Goal: Transaction & Acquisition: Book appointment/travel/reservation

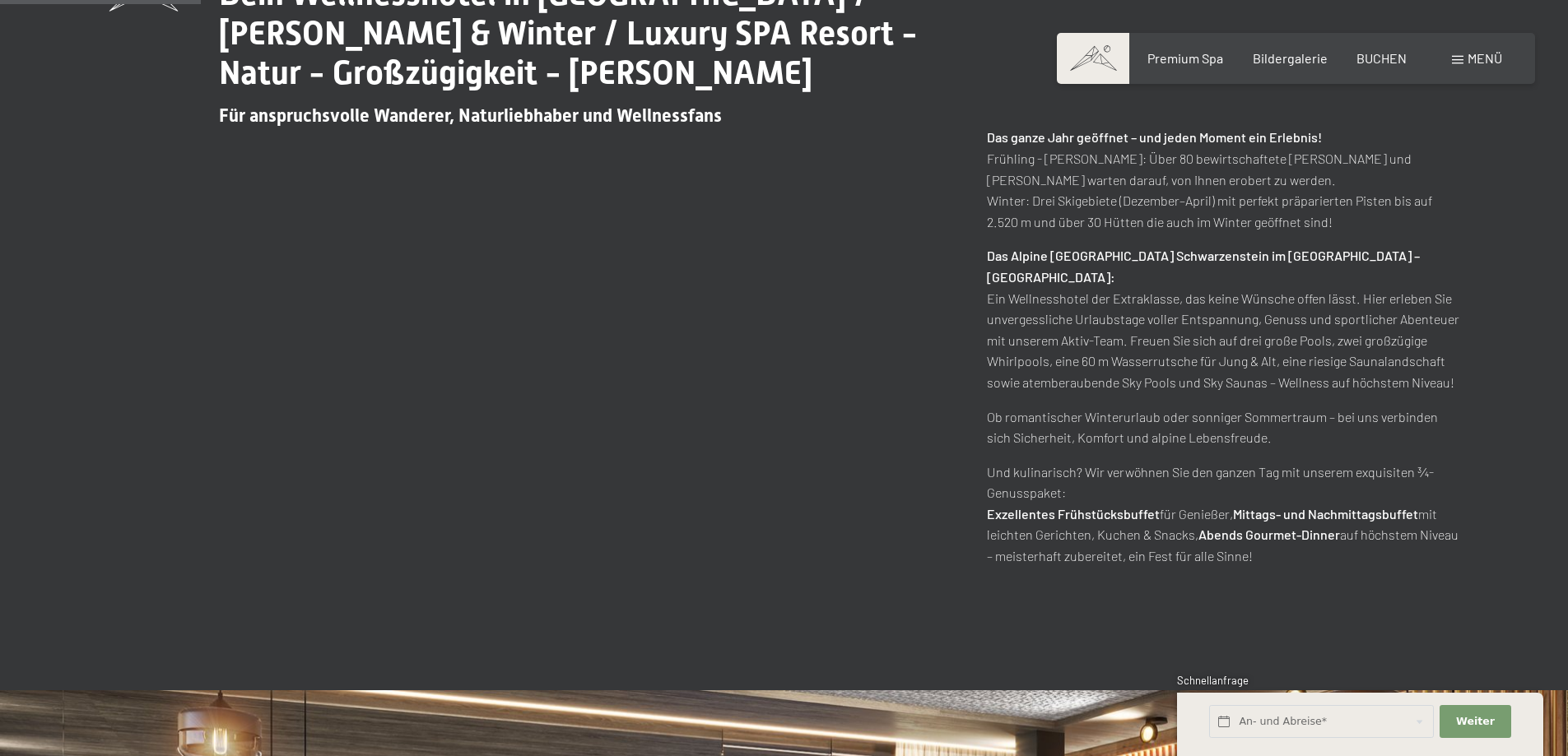
scroll to position [1234, 0]
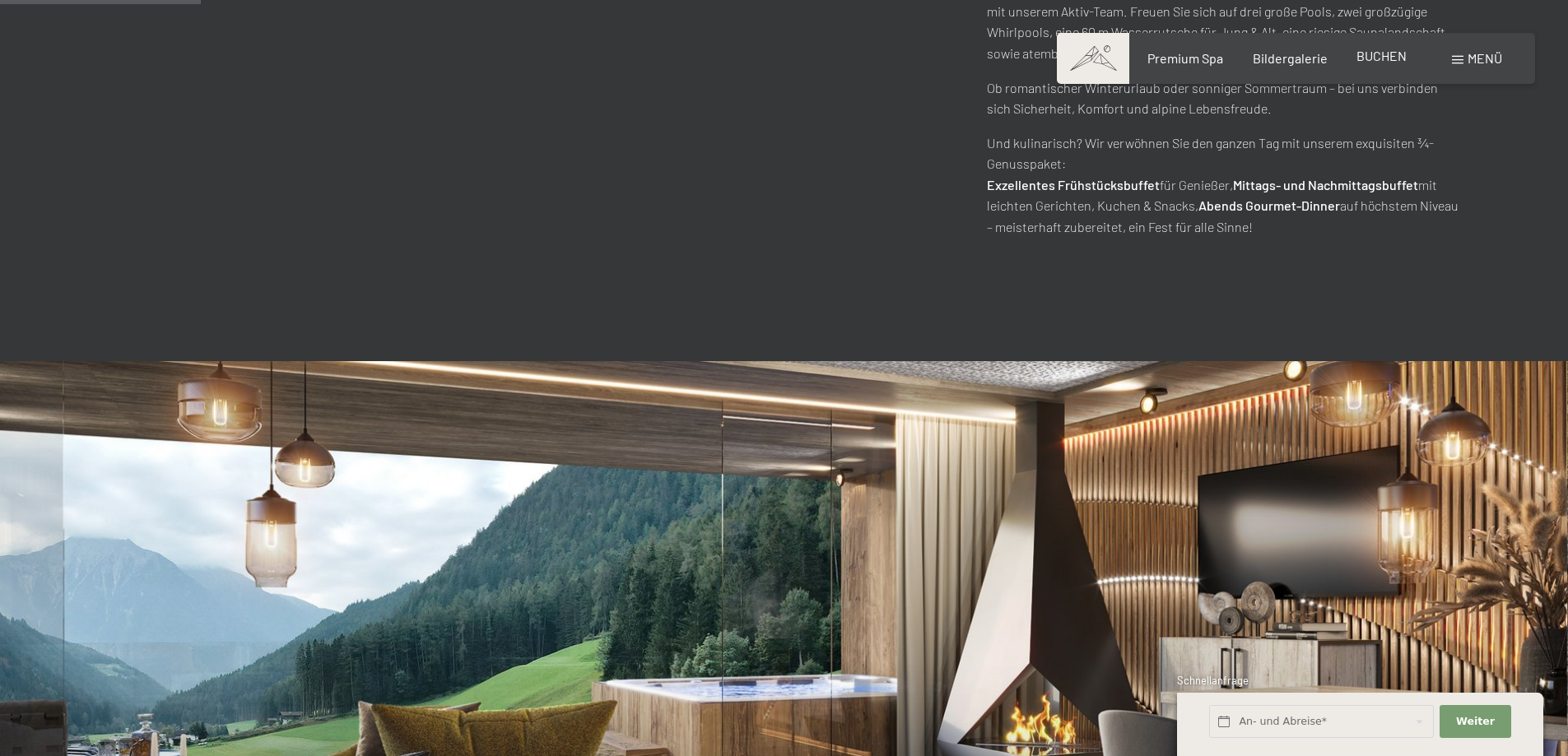
click at [1393, 65] on div "BUCHEN" at bounding box center [1382, 56] width 50 height 18
click at [1391, 55] on span "BUCHEN" at bounding box center [1382, 56] width 50 height 16
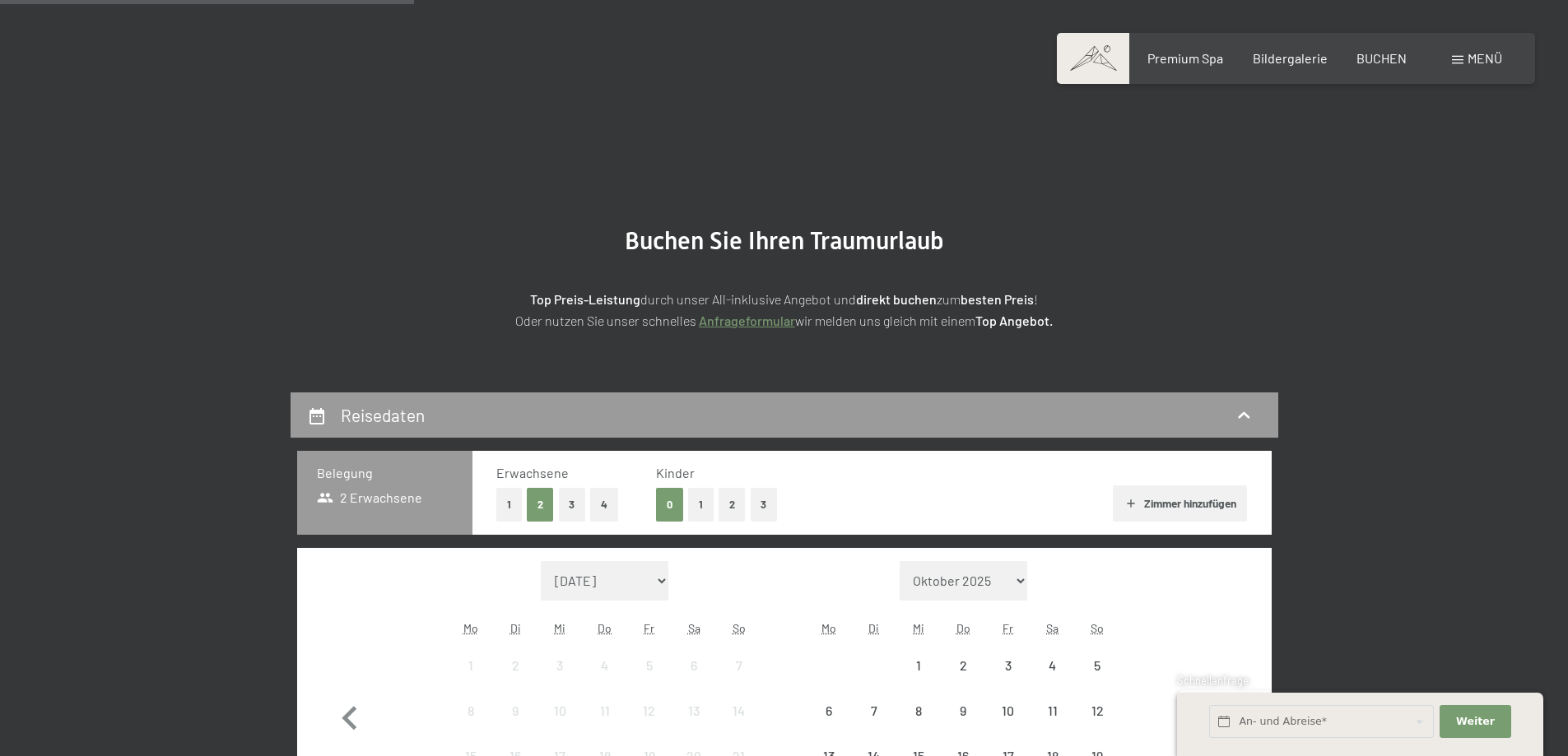
scroll to position [411, 0]
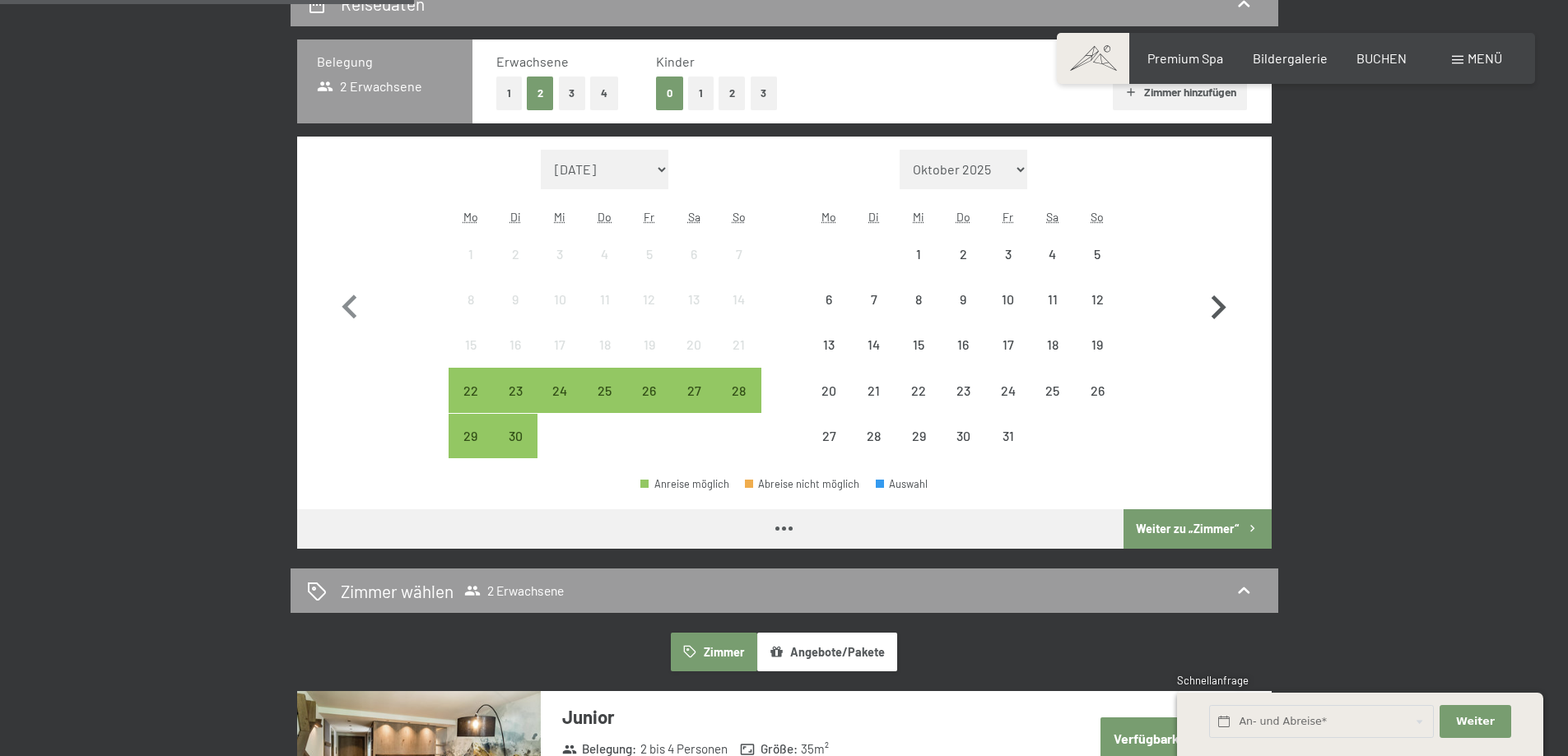
click at [1203, 304] on icon "button" at bounding box center [1218, 308] width 48 height 48
select select "2025-10-01"
select select "2025-11-01"
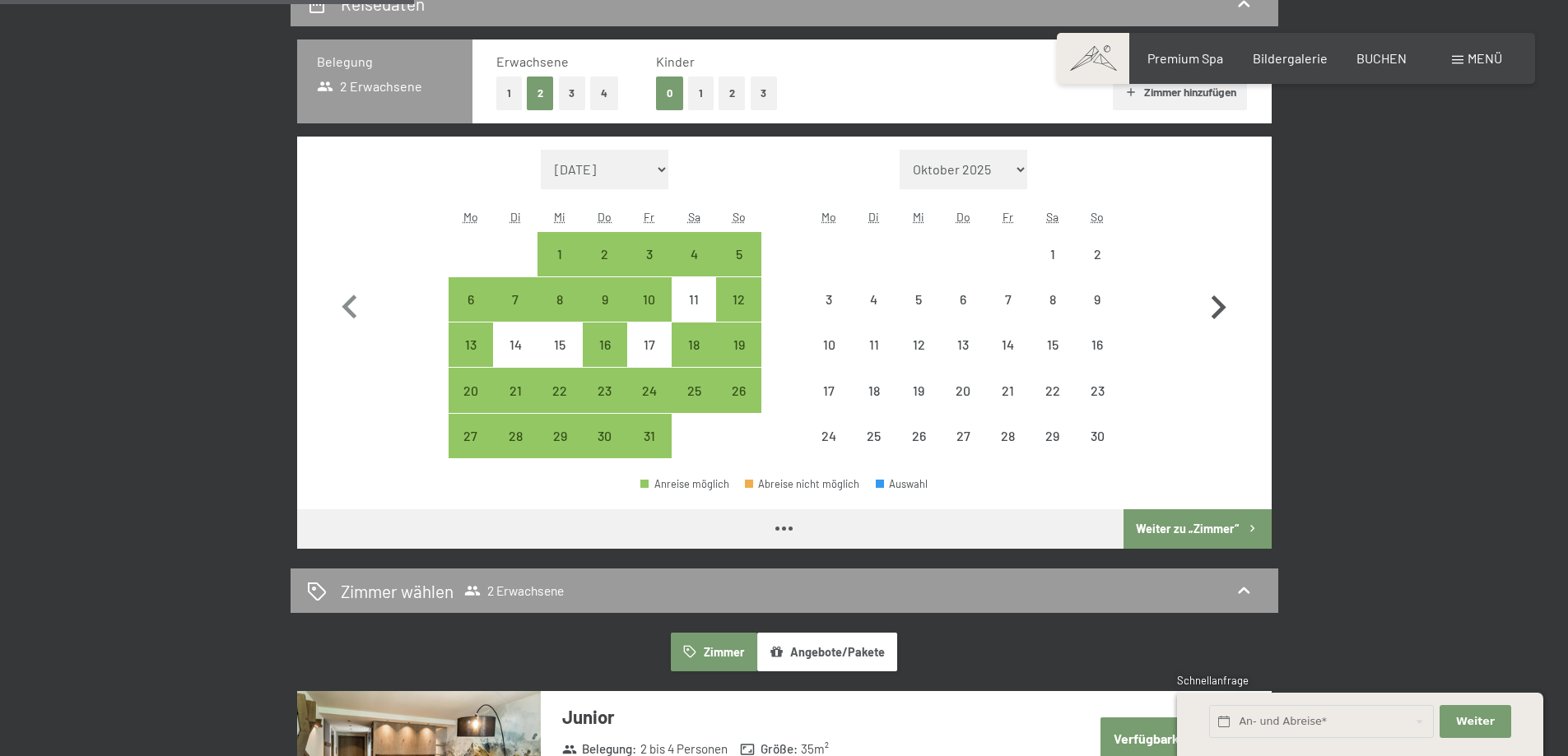
click at [1241, 294] on icon "button" at bounding box center [1218, 308] width 48 height 48
select select "2025-11-01"
select select "2025-12-01"
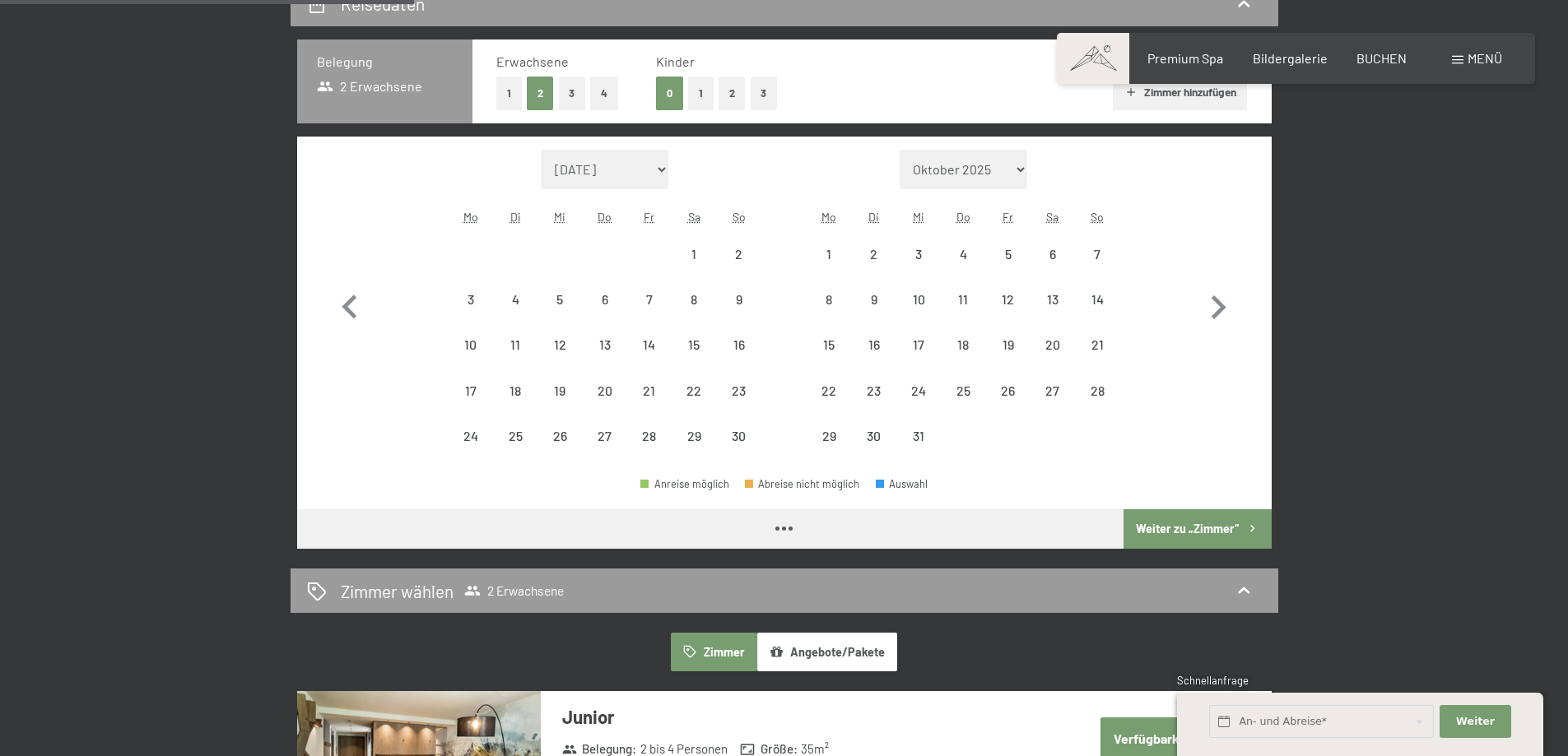
select select "2025-11-01"
select select "2025-12-01"
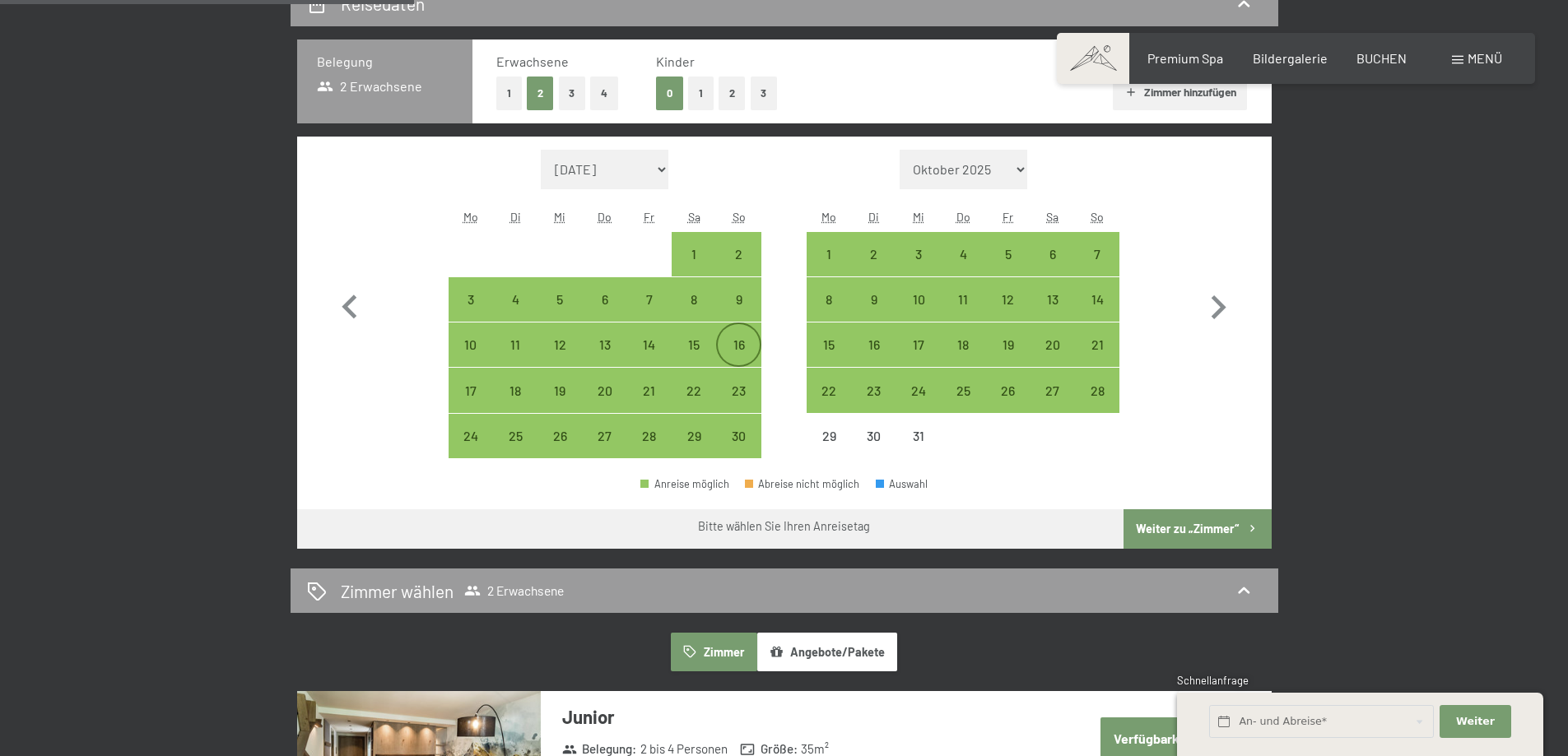
click at [739, 344] on div "16" at bounding box center [739, 358] width 41 height 41
select select "2025-11-01"
select select "2025-12-01"
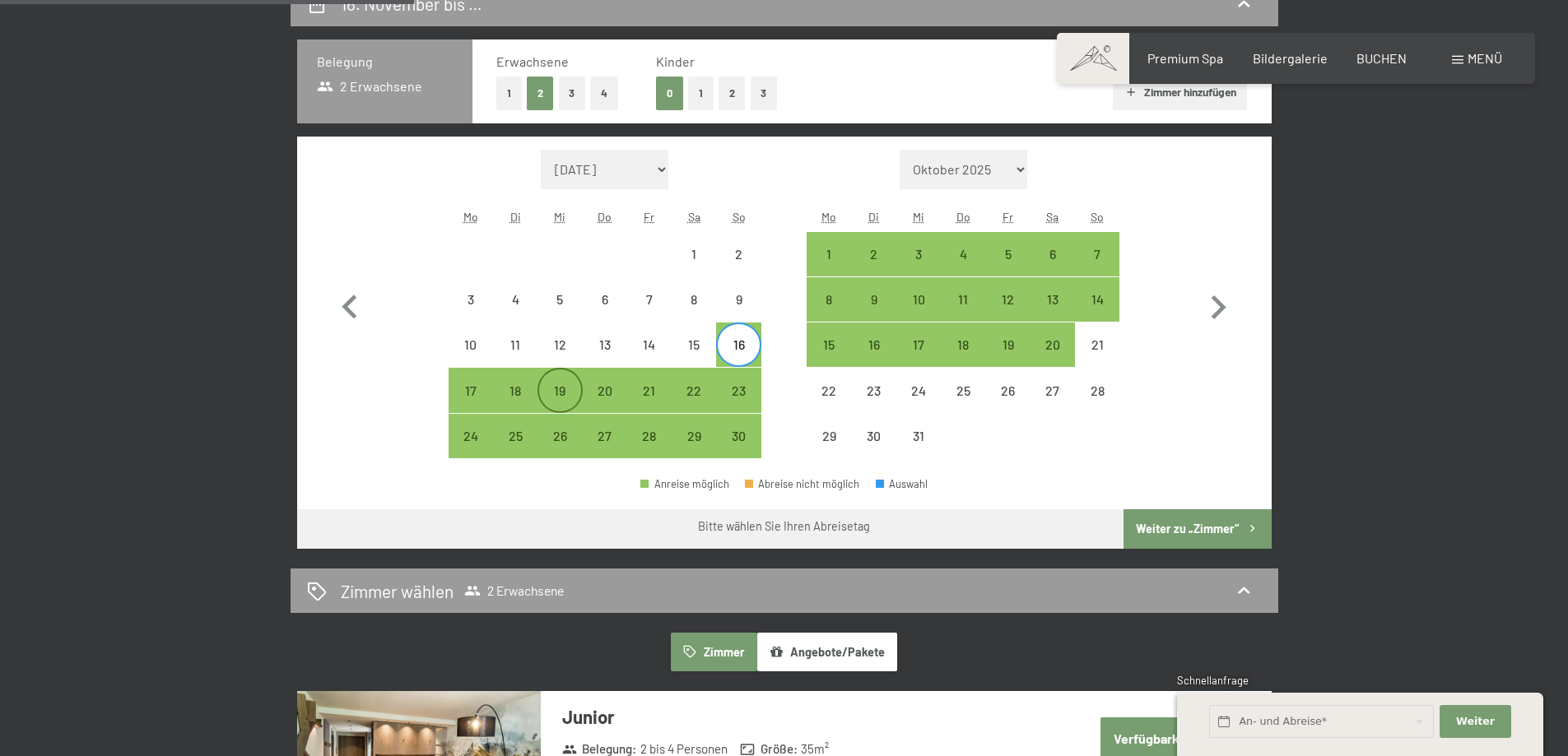
click at [573, 387] on div "19" at bounding box center [560, 405] width 41 height 41
select select "2025-11-01"
select select "2025-12-01"
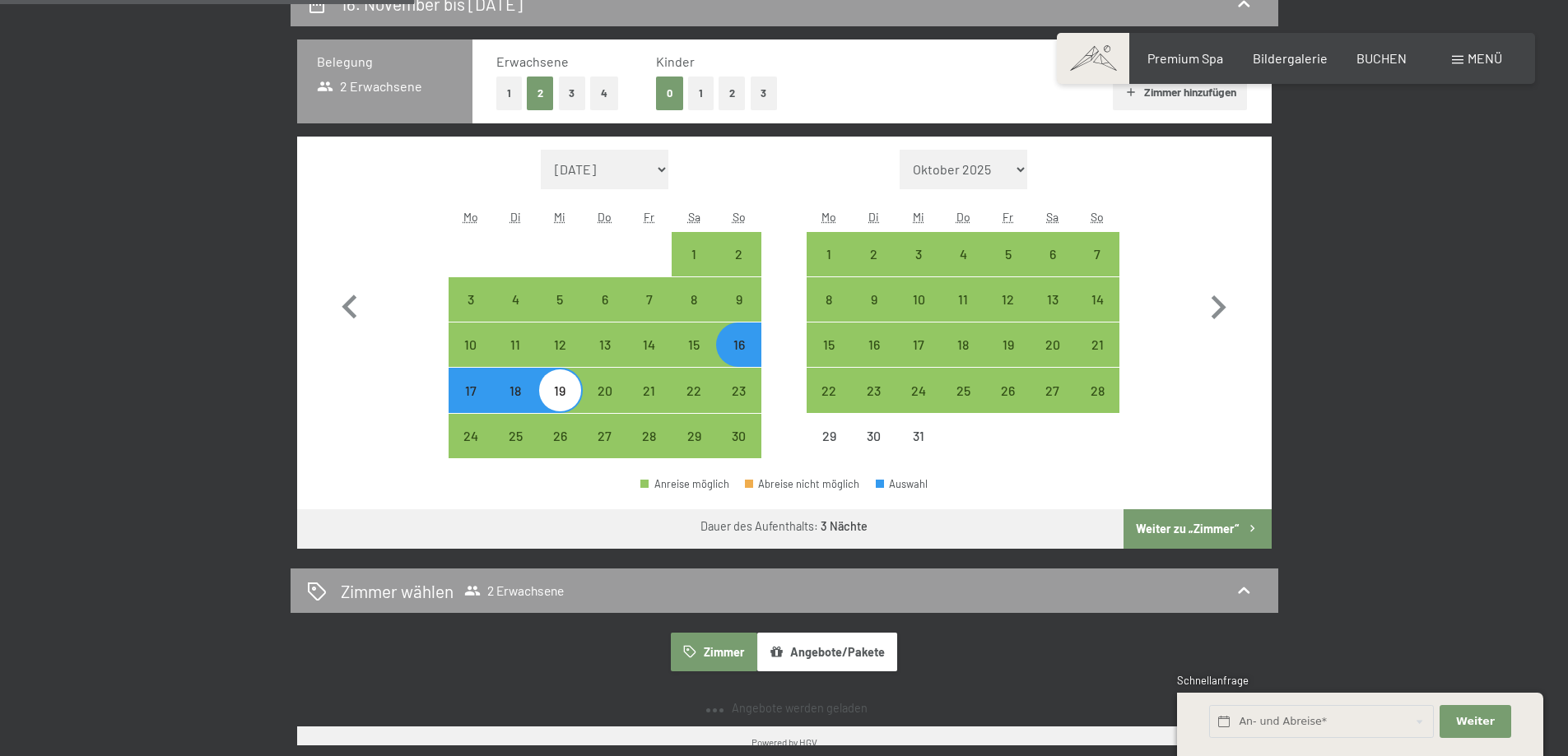
click at [1230, 507] on div "Anreise möglich Abreise nicht möglich Auswahl" at bounding box center [784, 491] width 975 height 37
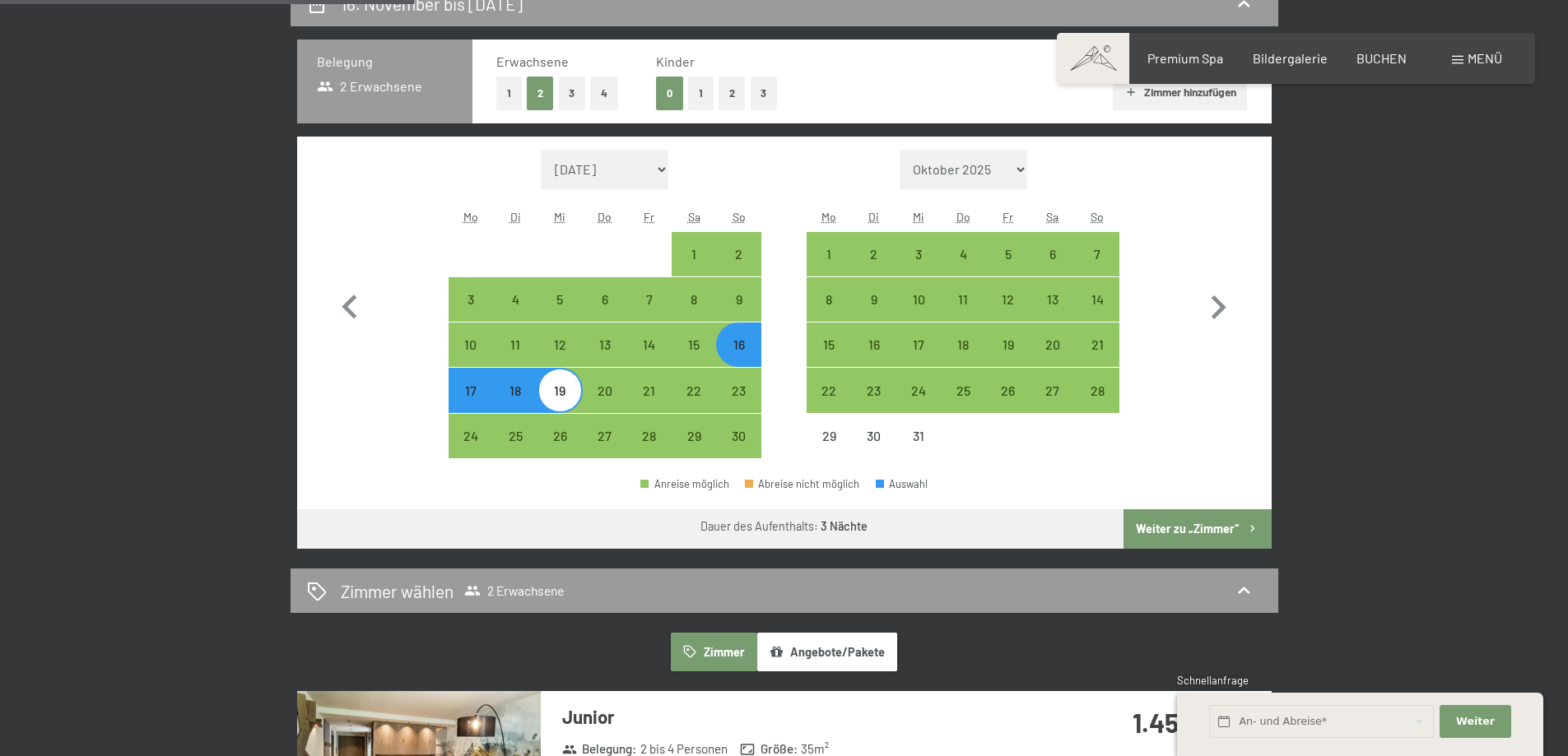
click at [1228, 531] on button "Weiter zu „Zimmer“" at bounding box center [1197, 529] width 147 height 39
select select "2025-11-01"
select select "2025-12-01"
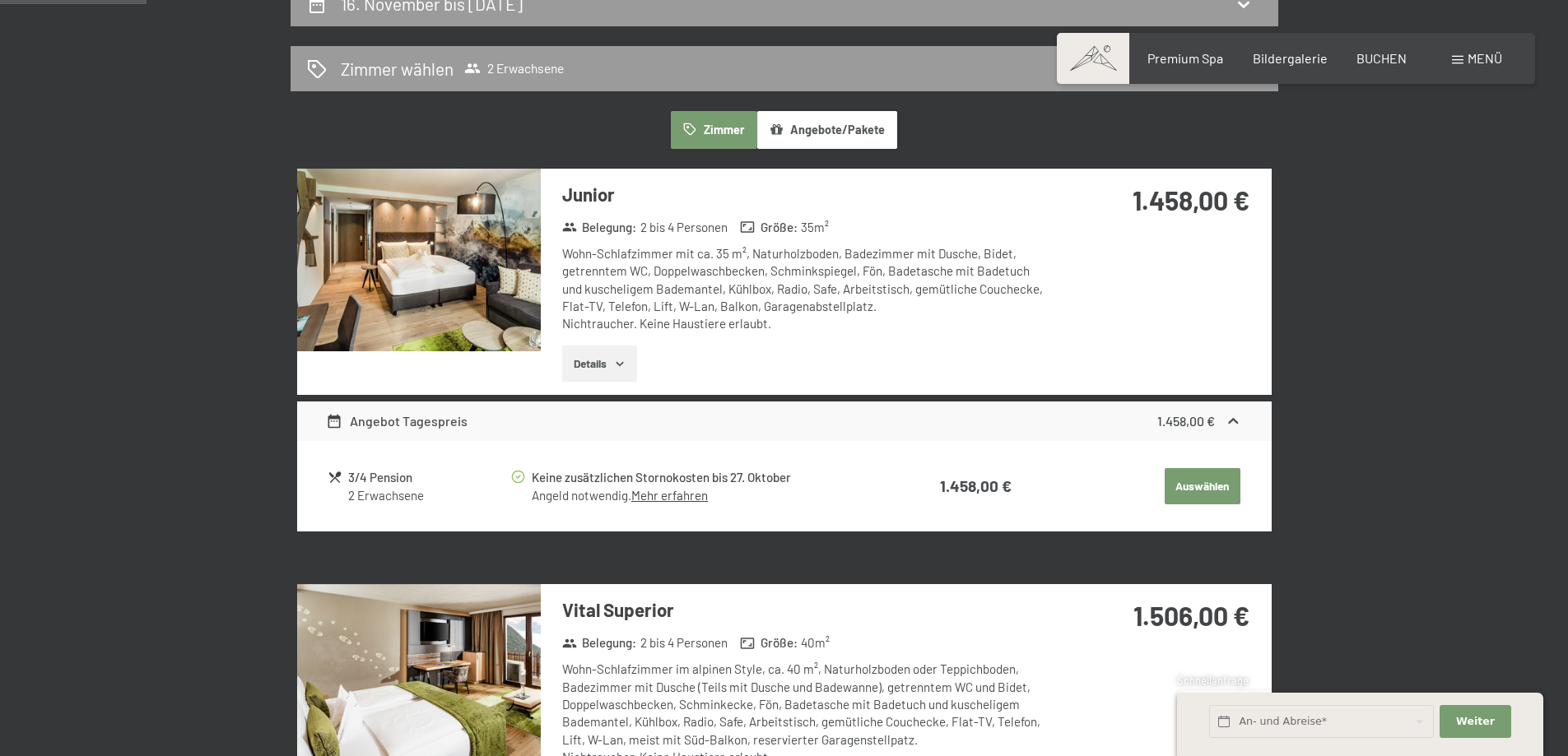
scroll to position [392, 0]
